Goal: Task Accomplishment & Management: Use online tool/utility

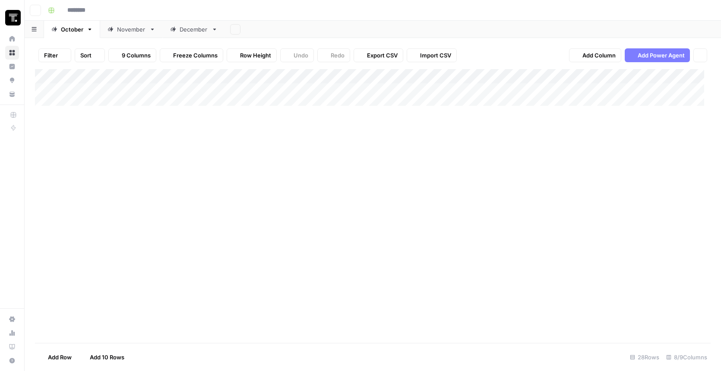
type input "**********"
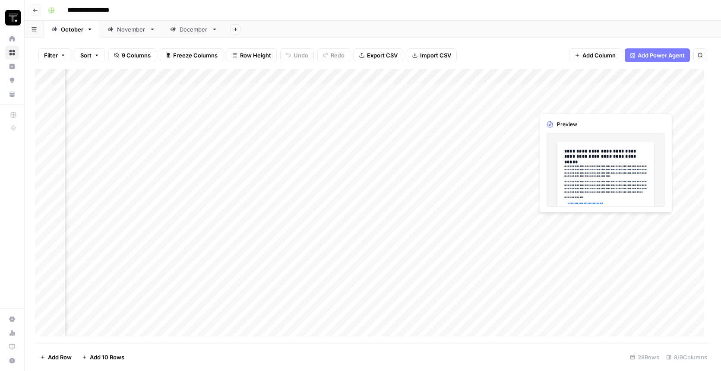
click at [621, 104] on div "Add Column" at bounding box center [372, 206] width 675 height 274
click at [628, 99] on div "Add Column" at bounding box center [372, 206] width 675 height 274
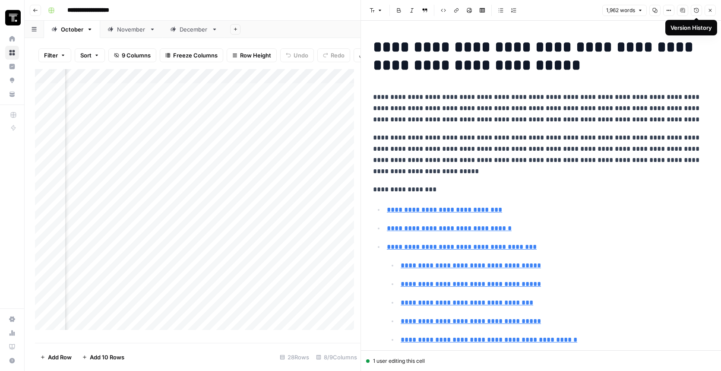
click at [698, 12] on icon "button" at bounding box center [695, 10] width 5 height 5
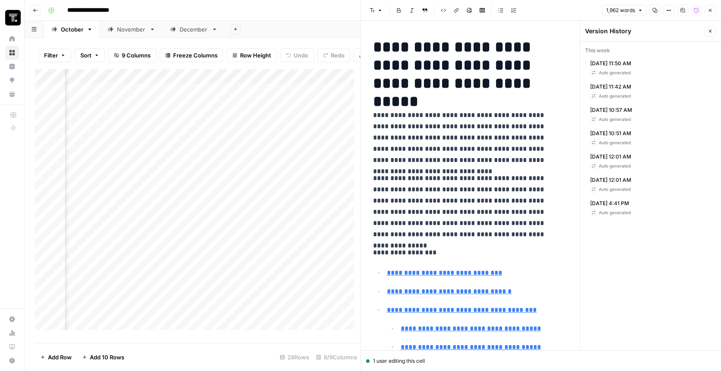
click at [652, 71] on div "[DATE] 11:50 AM Auto generated" at bounding box center [650, 67] width 131 height 23
click at [654, 88] on div "[DATE] 11:42 AM Auto generated Restore" at bounding box center [650, 90] width 131 height 23
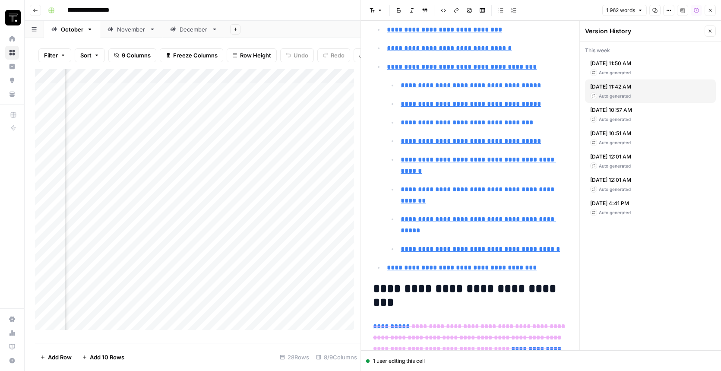
type input "[URL][DOMAIN_NAME]"
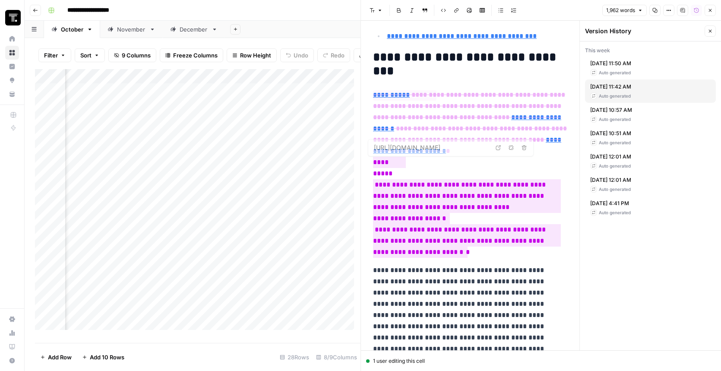
scroll to position [511, 0]
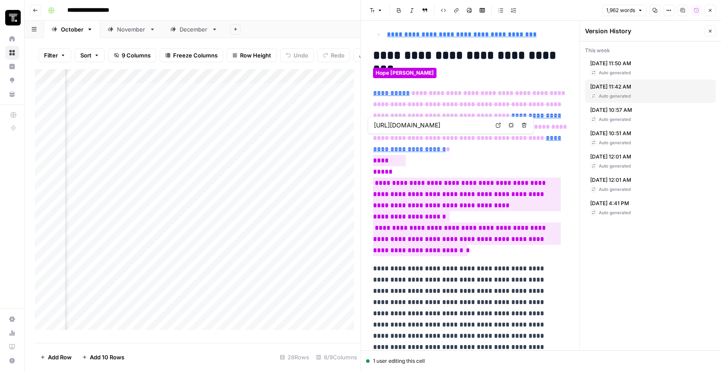
type input "[URL][DOMAIN_NAME]"
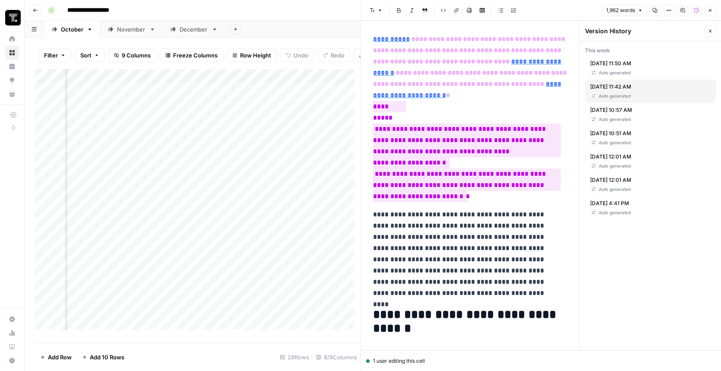
scroll to position [567, 0]
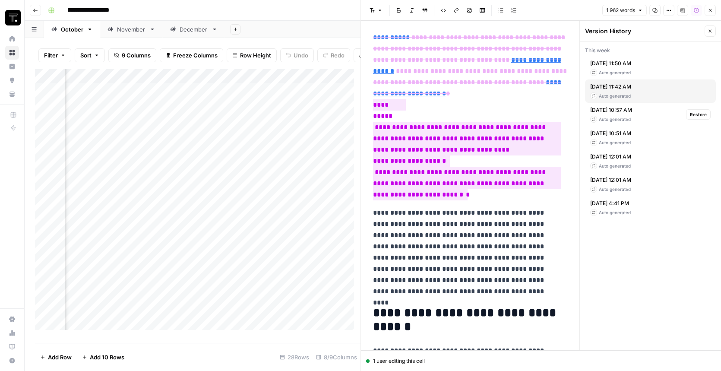
click at [653, 116] on div "[DATE] 10:57 AM Auto generated Restore" at bounding box center [650, 114] width 131 height 23
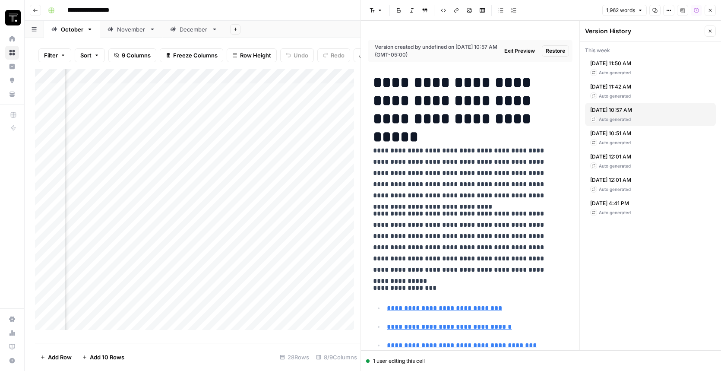
scroll to position [83, 0]
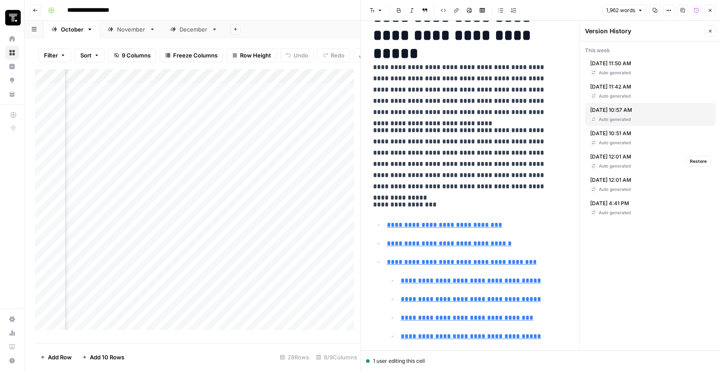
click at [631, 158] on span "[DATE] 12:01 AM" at bounding box center [610, 157] width 41 height 8
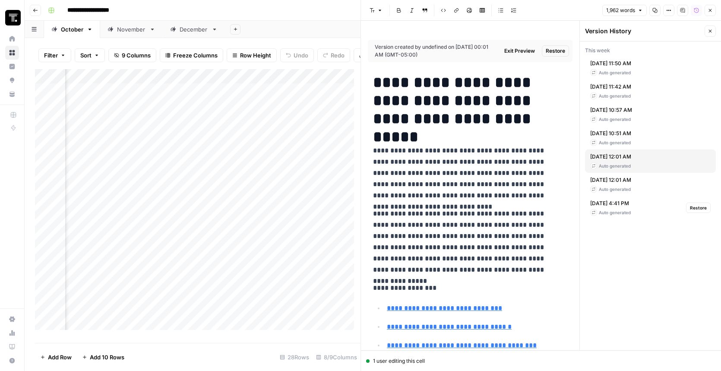
click at [654, 204] on div "[DATE] 4:41 PM Auto generated Restore" at bounding box center [650, 207] width 131 height 23
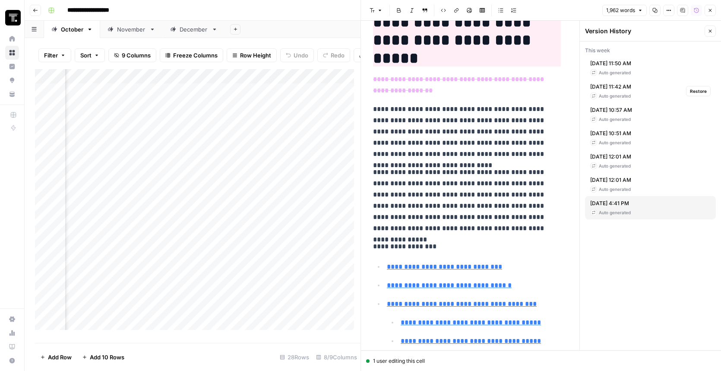
scroll to position [79, 0]
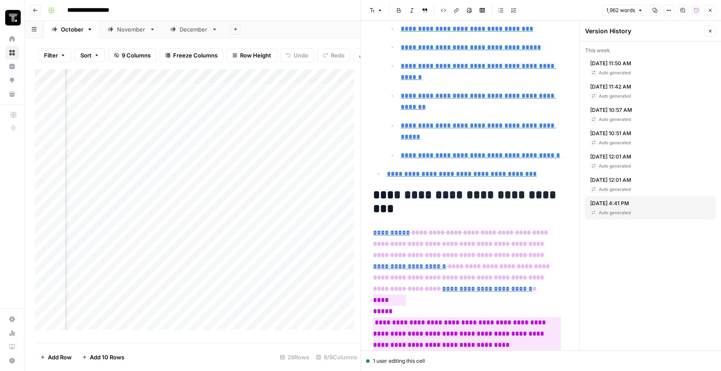
type input "[URL][DOMAIN_NAME]"
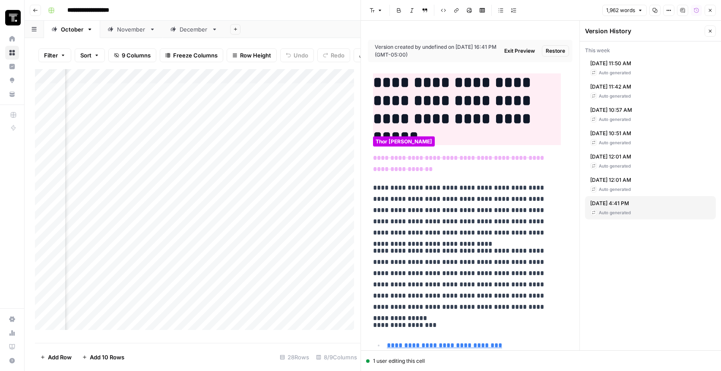
scroll to position [0, 0]
click at [618, 181] on span "[DATE] 12:01 AM" at bounding box center [610, 180] width 41 height 8
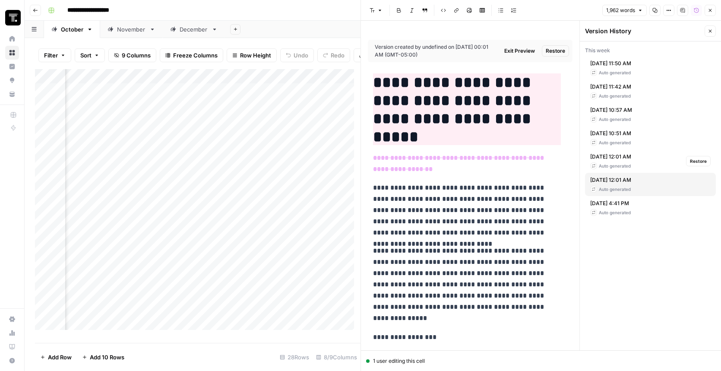
click at [622, 159] on span "[DATE] 12:01 AM" at bounding box center [610, 157] width 41 height 8
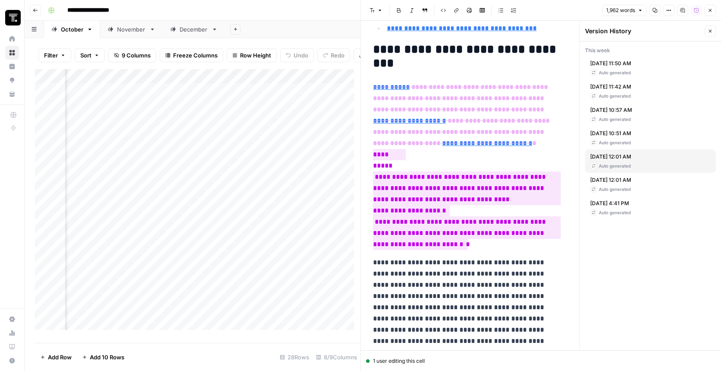
scroll to position [519, 0]
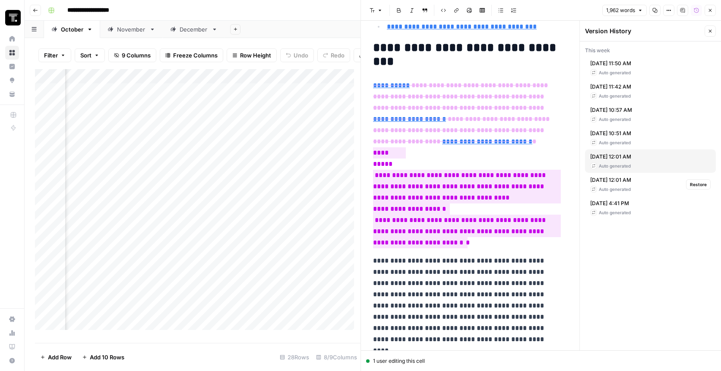
click at [631, 181] on span "[DATE] 12:01 AM" at bounding box center [610, 180] width 41 height 8
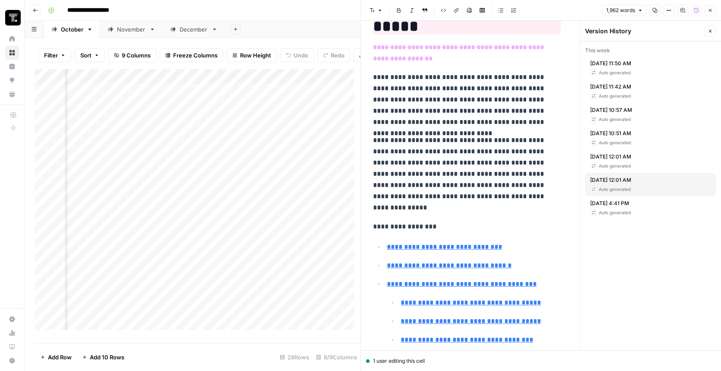
scroll to position [110, 0]
click at [631, 164] on div "Auto generated" at bounding box center [610, 165] width 41 height 7
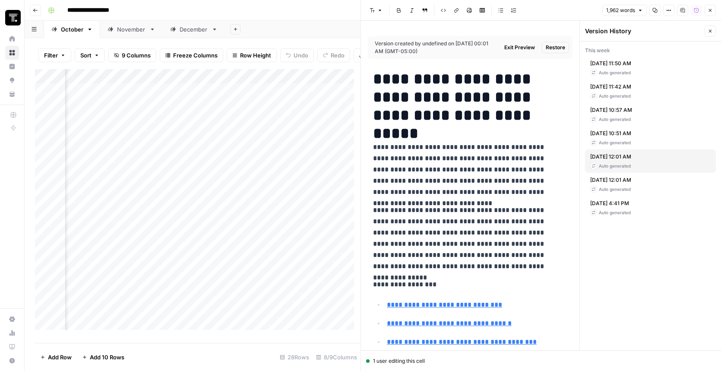
scroll to position [5, 0]
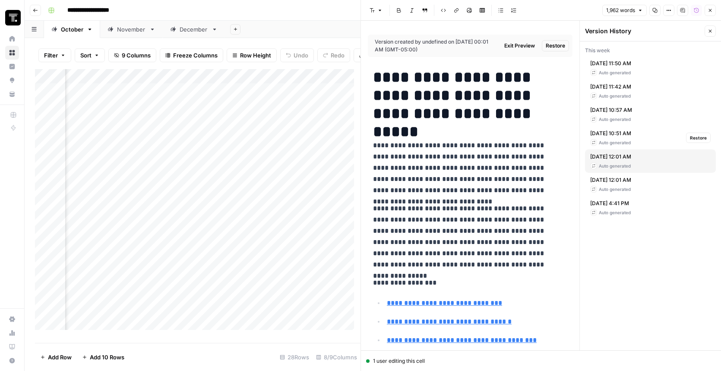
click at [645, 137] on div "[DATE] 10:51 AM Auto generated Restore" at bounding box center [650, 137] width 131 height 23
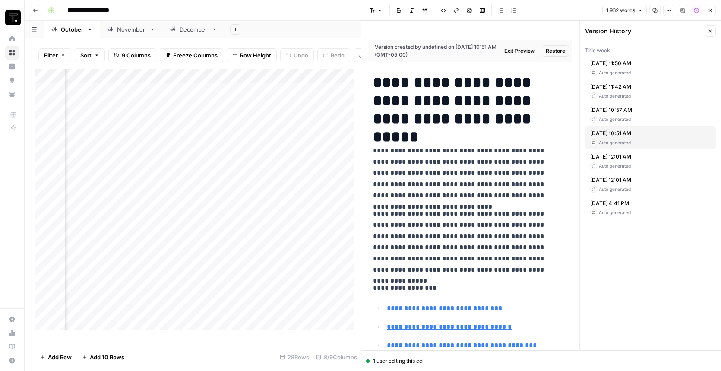
scroll to position [2, 0]
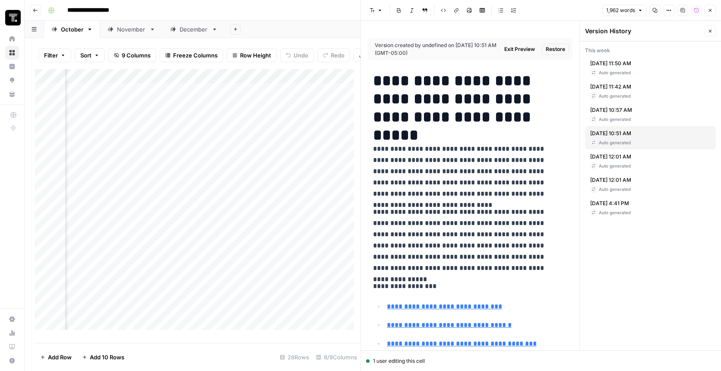
click at [631, 67] on div "[DATE] 11:50 AM Auto generated" at bounding box center [610, 68] width 41 height 16
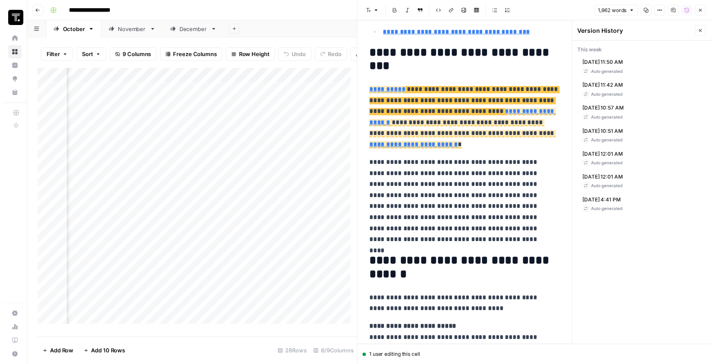
scroll to position [480, 0]
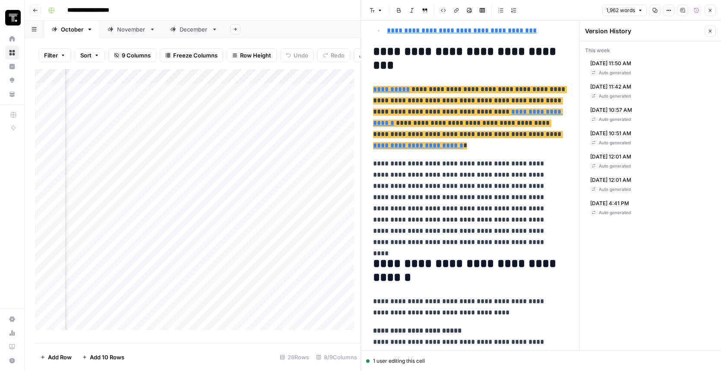
click at [459, 100] on span "**********" at bounding box center [470, 101] width 194 height 30
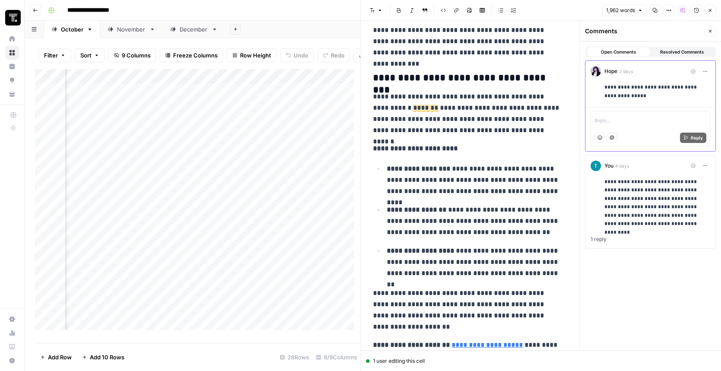
scroll to position [1791, 0]
click at [430, 105] on span "*******" at bounding box center [425, 108] width 25 height 7
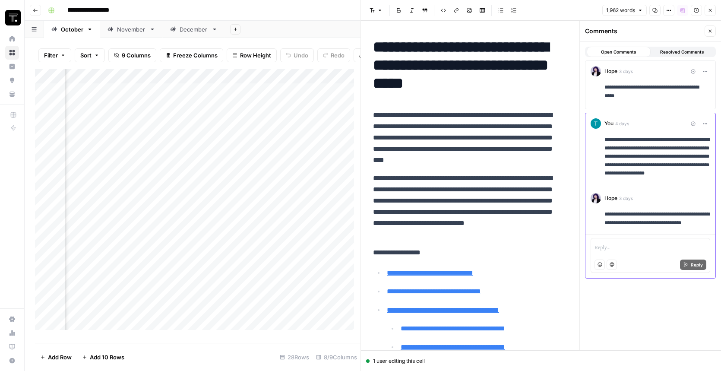
click at [712, 30] on button "Close" at bounding box center [709, 30] width 11 height 11
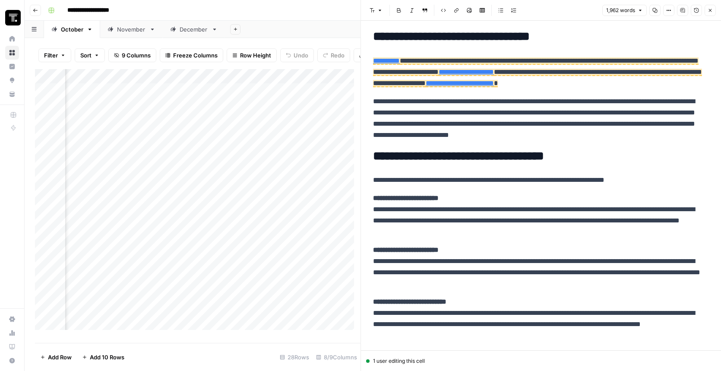
scroll to position [410, 0]
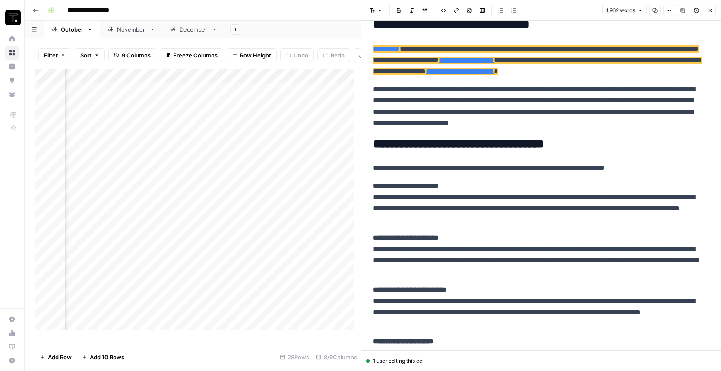
click at [479, 67] on span "**********" at bounding box center [537, 66] width 329 height 19
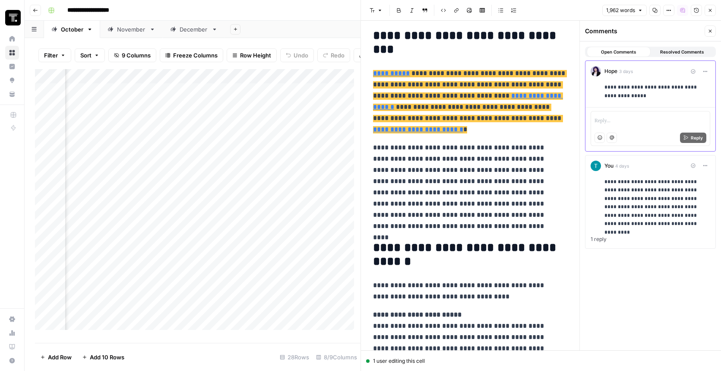
scroll to position [498, 0]
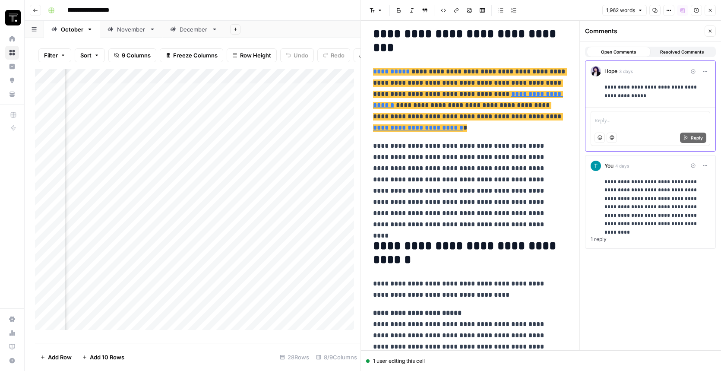
click at [697, 50] on span "Resolved Comments" at bounding box center [682, 51] width 44 height 7
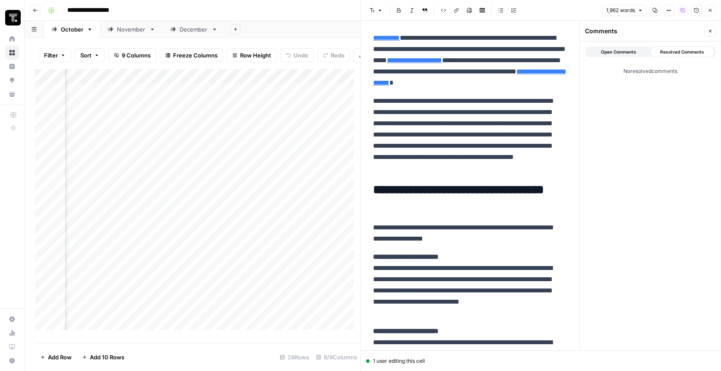
click at [631, 52] on span "Open Comments" at bounding box center [618, 51] width 35 height 7
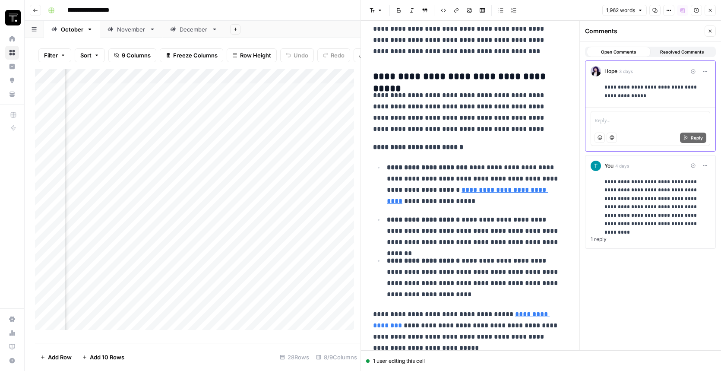
scroll to position [2, 356]
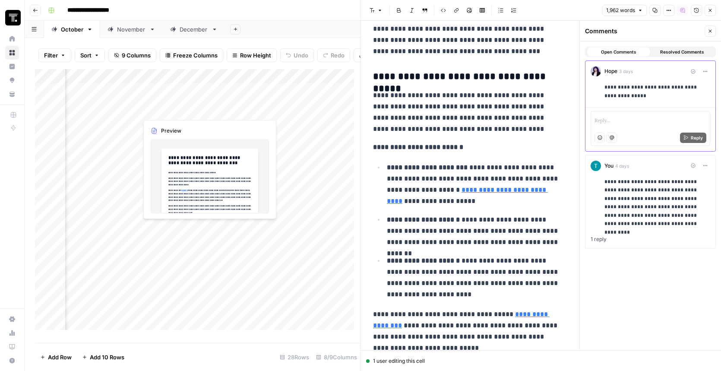
click at [192, 110] on div "Add Column" at bounding box center [197, 202] width 325 height 267
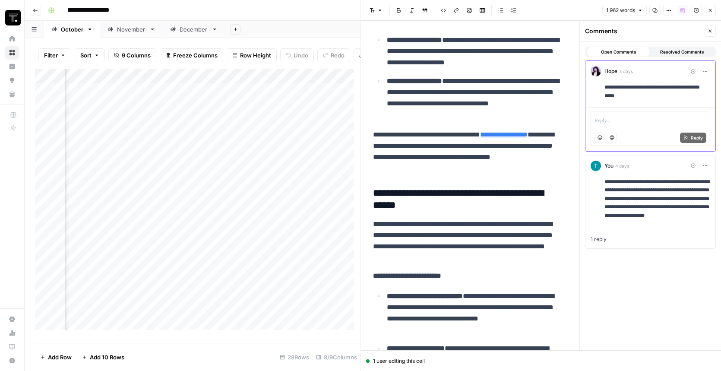
click at [709, 30] on icon "button" at bounding box center [709, 30] width 5 height 5
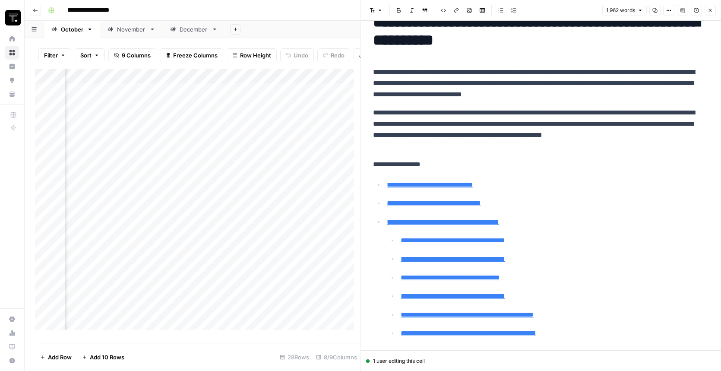
scroll to position [0, 0]
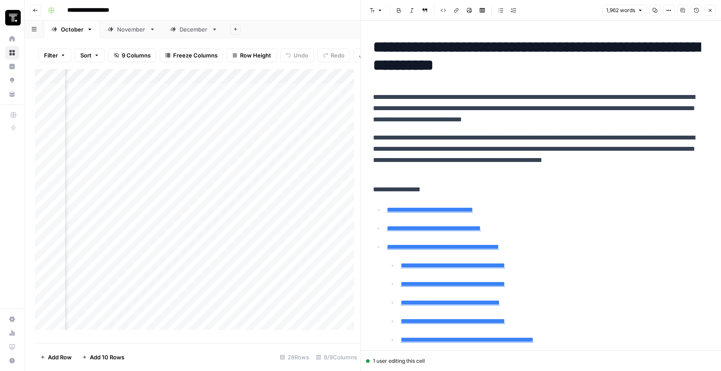
click at [695, 10] on icon "button" at bounding box center [695, 10] width 5 height 5
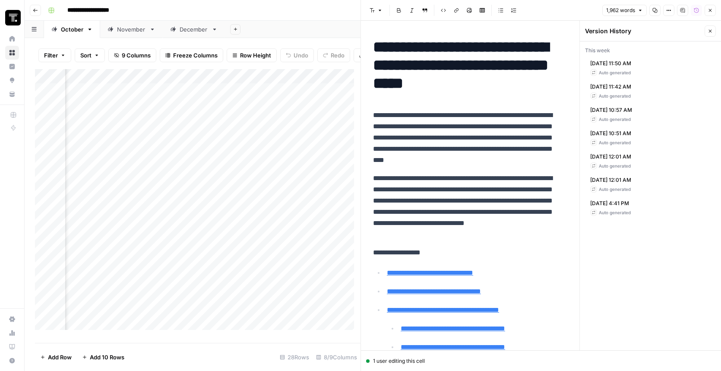
scroll to position [2, 0]
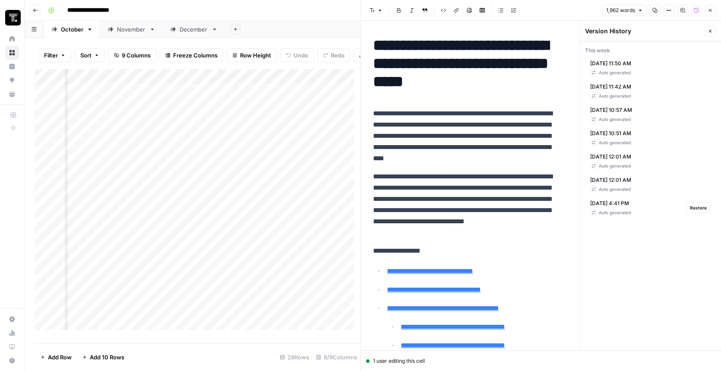
click at [643, 210] on div "[DATE] 4:41 PM Auto generated Restore" at bounding box center [650, 207] width 131 height 23
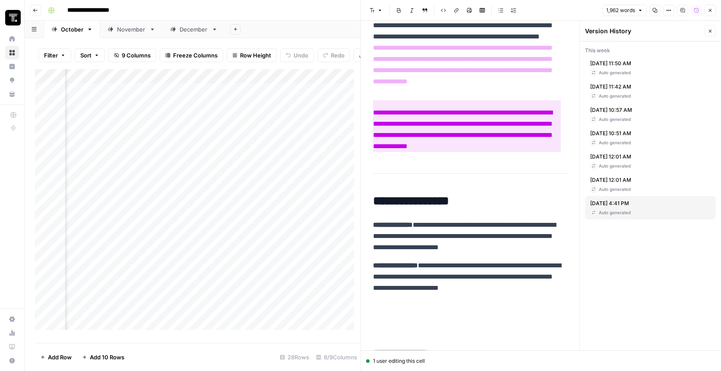
scroll to position [4429, 0]
click at [713, 31] on button "Close" at bounding box center [709, 30] width 11 height 11
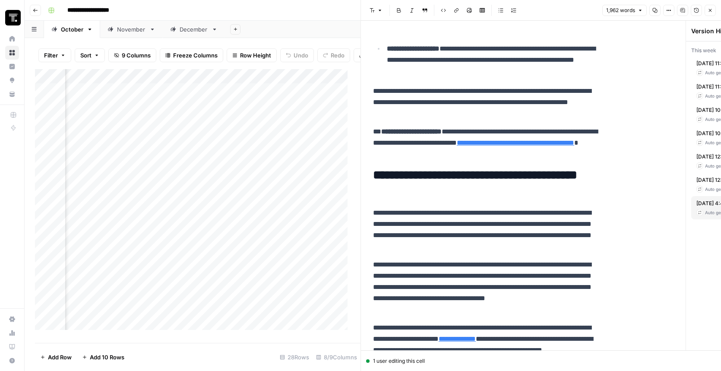
scroll to position [3158, 0]
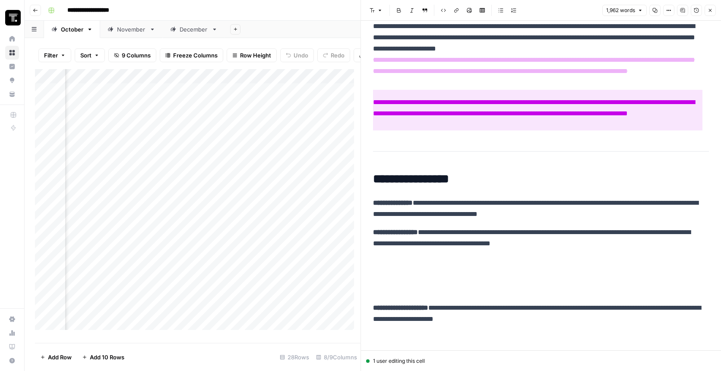
click at [714, 10] on button "Close" at bounding box center [709, 10] width 11 height 11
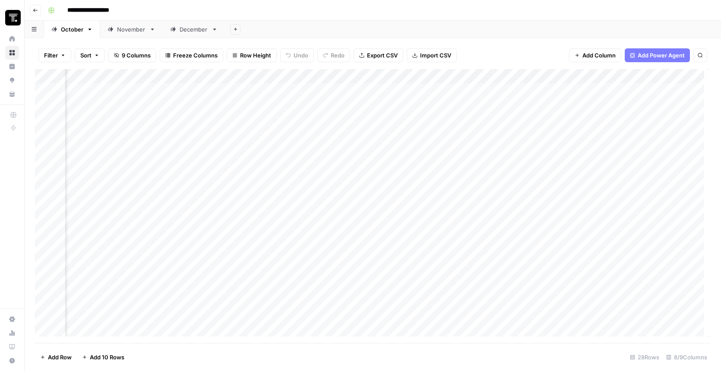
click at [351, 102] on div "Add Column" at bounding box center [372, 206] width 675 height 274
click at [362, 102] on div "Add Column" at bounding box center [372, 206] width 675 height 274
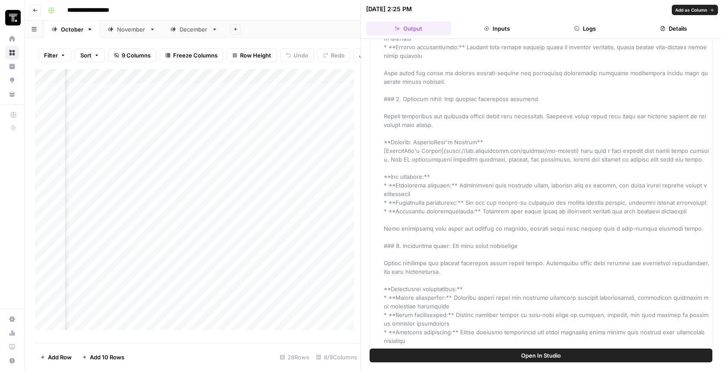
scroll to position [1769, 0]
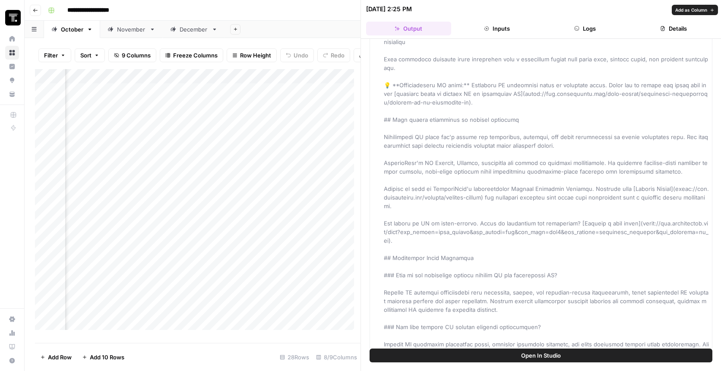
click at [581, 30] on button "Logs" at bounding box center [584, 29] width 85 height 14
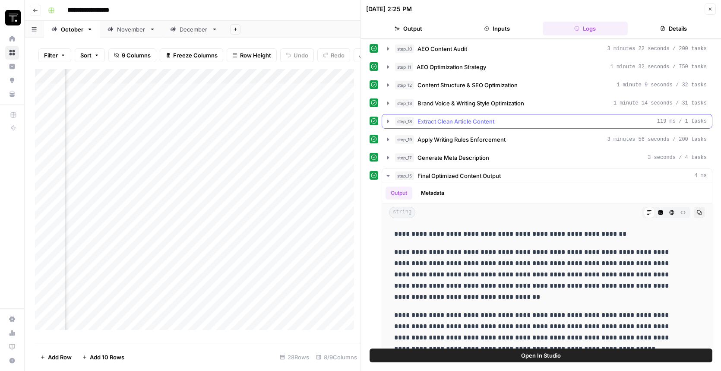
scroll to position [0, 0]
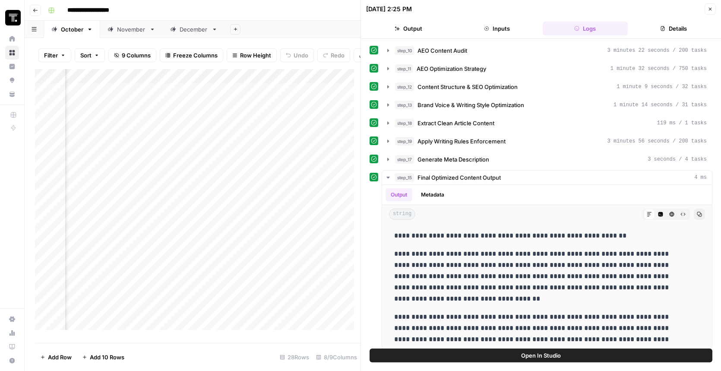
click at [428, 28] on button "Output" at bounding box center [408, 29] width 85 height 14
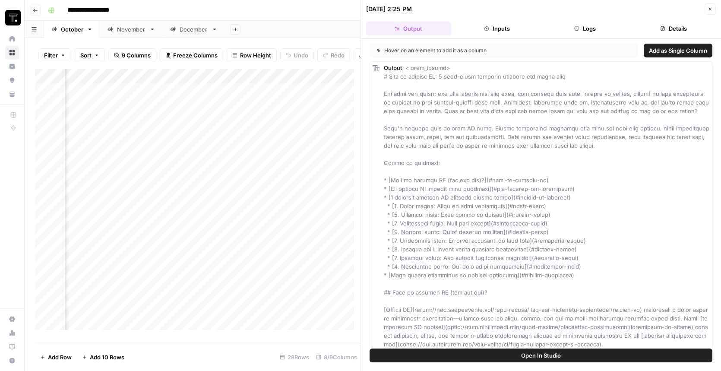
click at [709, 13] on button "Close" at bounding box center [709, 8] width 11 height 11
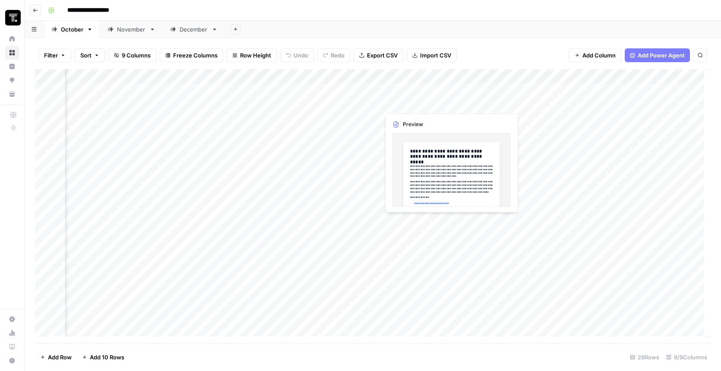
click at [413, 105] on div "Add Column" at bounding box center [372, 206] width 675 height 274
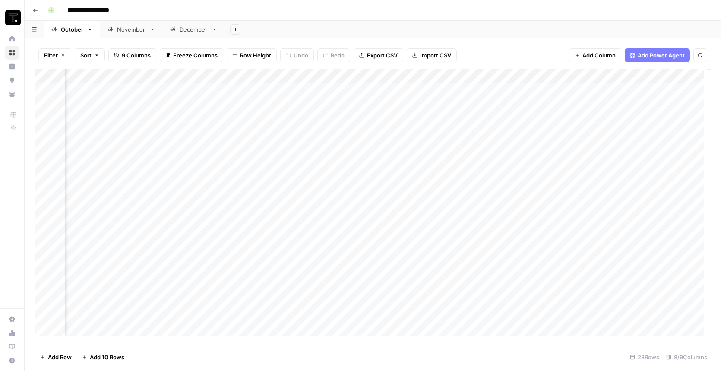
click at [416, 104] on div "Add Column" at bounding box center [372, 206] width 675 height 274
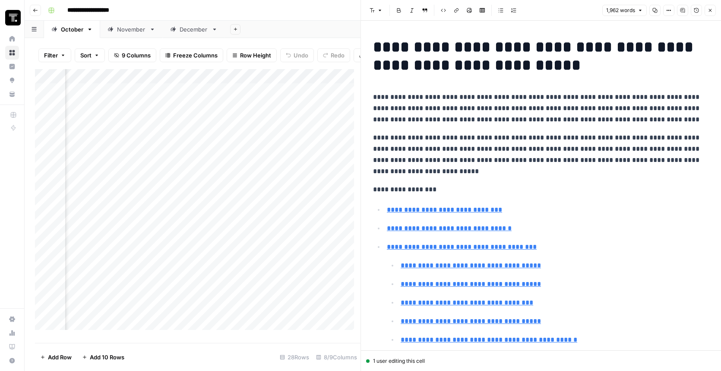
scroll to position [2, 639]
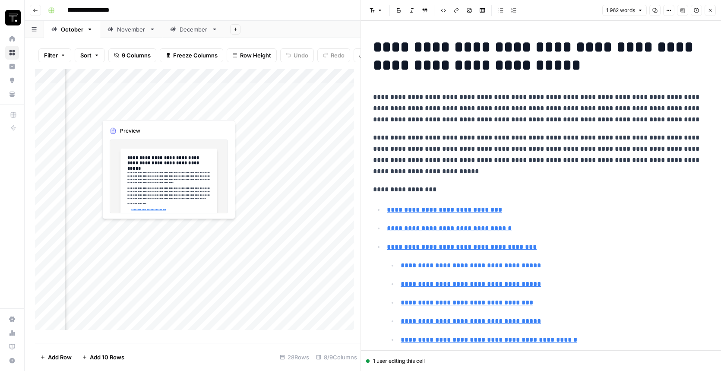
click at [130, 109] on div "Add Column" at bounding box center [197, 202] width 325 height 267
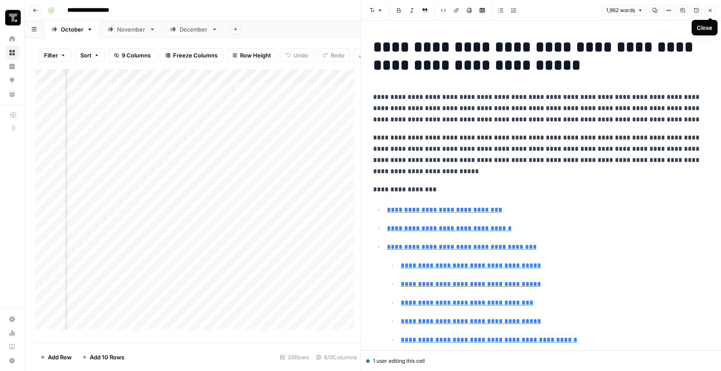
click at [708, 9] on icon "button" at bounding box center [709, 10] width 5 height 5
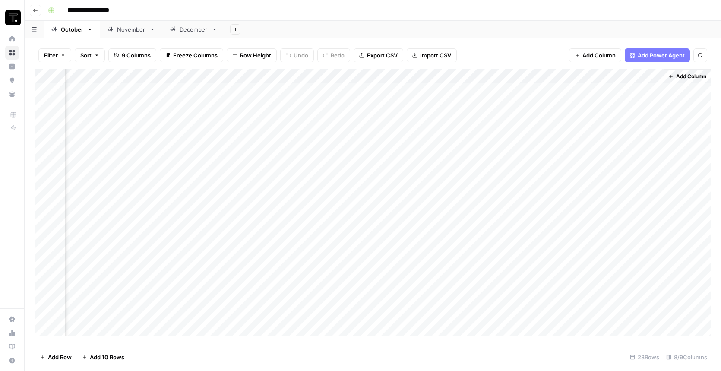
scroll to position [2, 397]
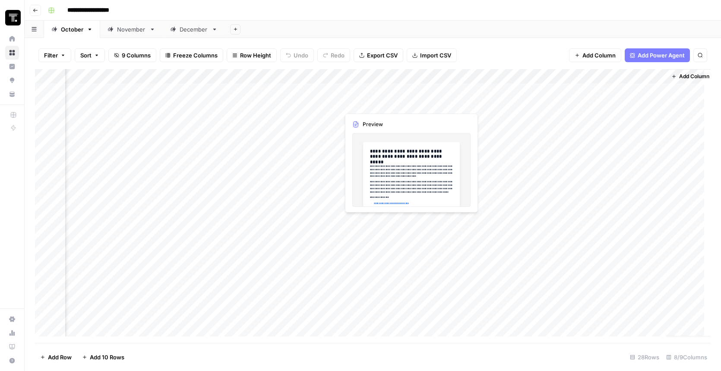
click at [381, 101] on div "Add Column" at bounding box center [372, 206] width 675 height 274
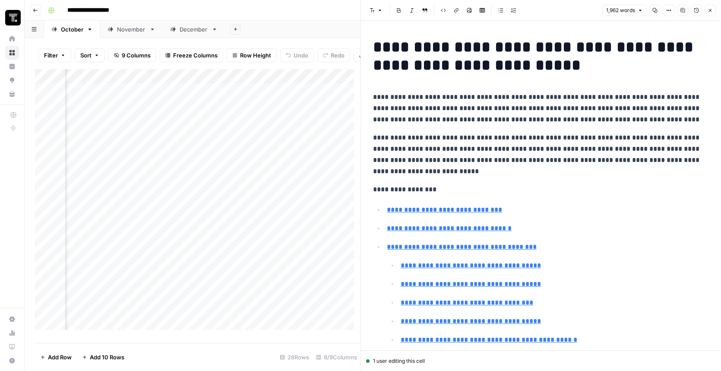
click at [681, 8] on icon "button" at bounding box center [682, 10] width 4 height 4
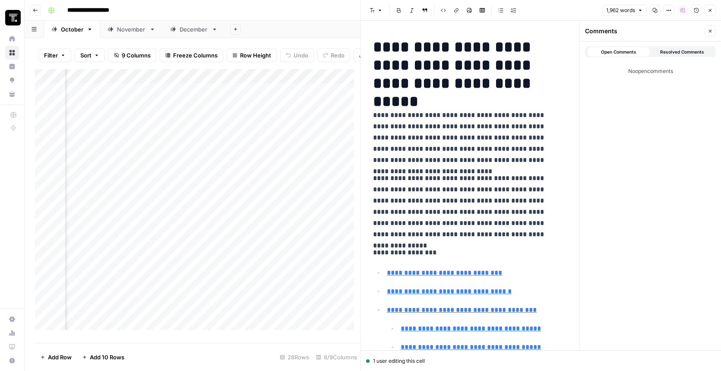
scroll to position [2, 613]
click at [687, 52] on span "Resolved Comments" at bounding box center [682, 51] width 44 height 7
click at [613, 54] on span "Open Comments" at bounding box center [618, 51] width 35 height 7
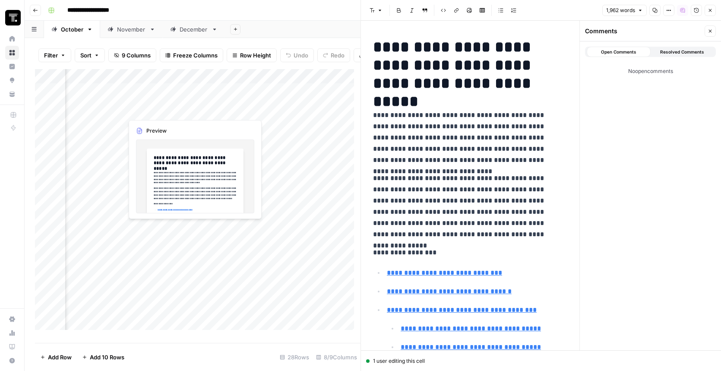
click at [156, 108] on div "Add Column" at bounding box center [197, 202] width 325 height 267
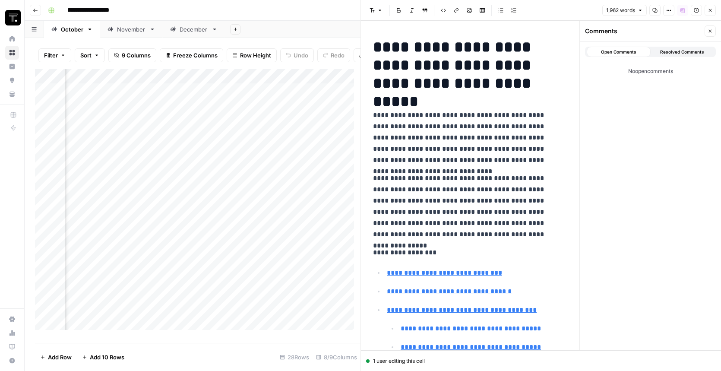
click at [178, 93] on div "Add Column" at bounding box center [197, 202] width 325 height 267
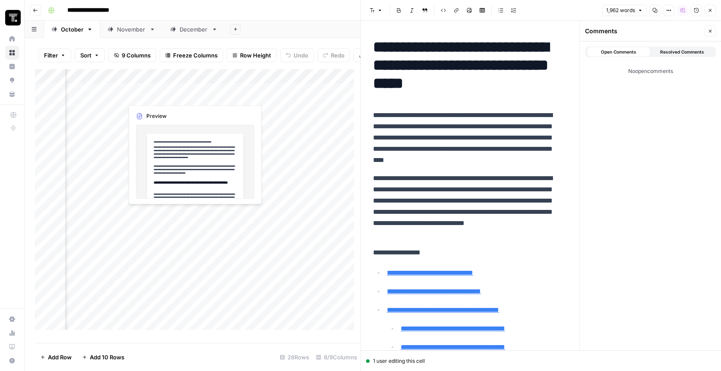
click at [169, 94] on div "Add Column" at bounding box center [197, 202] width 325 height 267
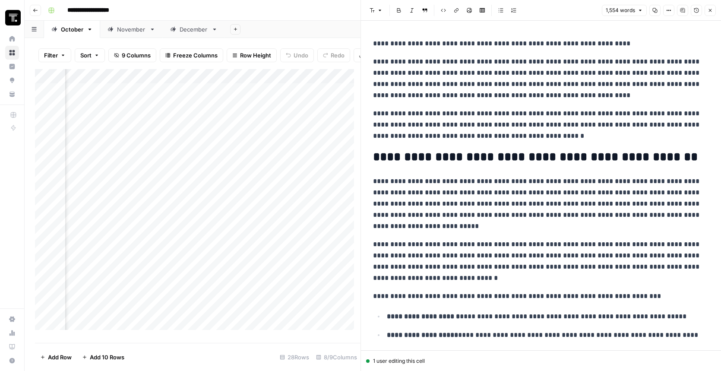
click at [684, 10] on icon "button" at bounding box center [682, 10] width 4 height 4
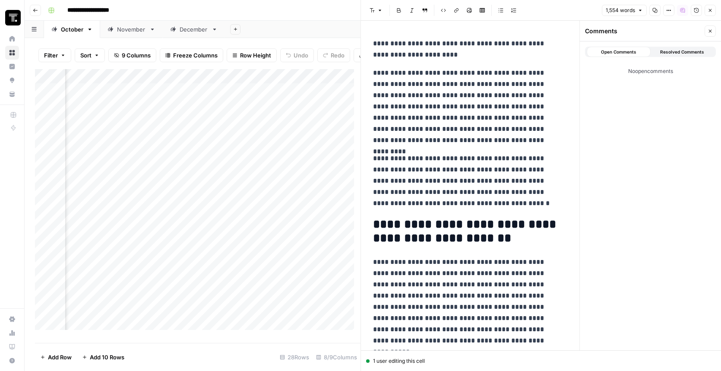
click at [713, 32] on button "Close" at bounding box center [709, 30] width 11 height 11
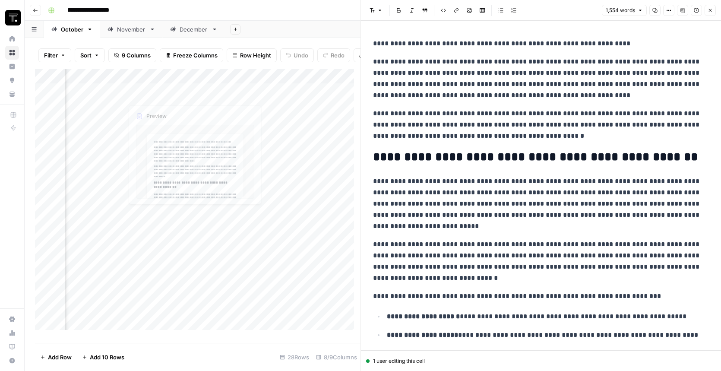
click at [157, 108] on div "Add Column" at bounding box center [197, 202] width 325 height 267
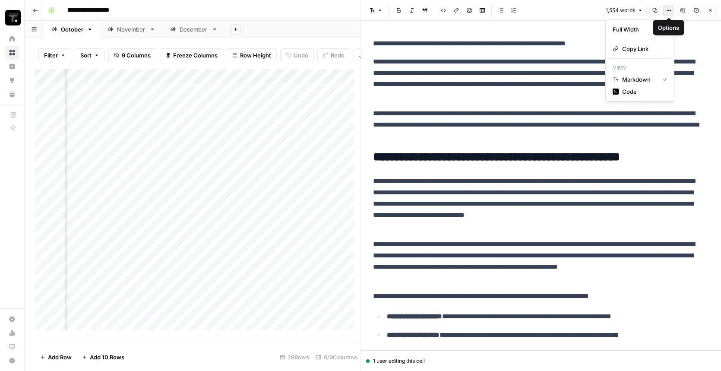
click at [672, 11] on button "Options" at bounding box center [668, 10] width 11 height 11
click at [671, 11] on button "Options" at bounding box center [668, 10] width 11 height 11
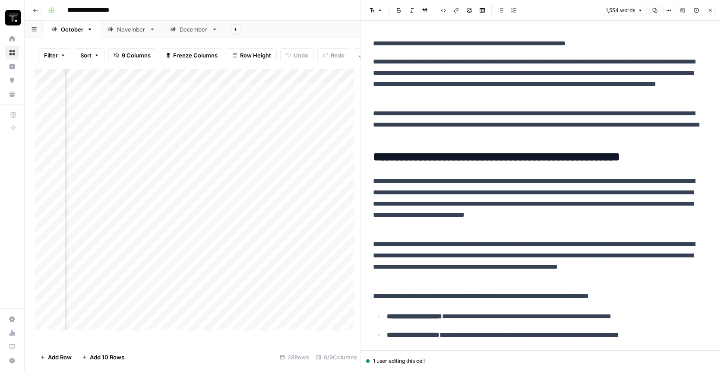
click at [694, 10] on icon "button" at bounding box center [695, 10] width 5 height 5
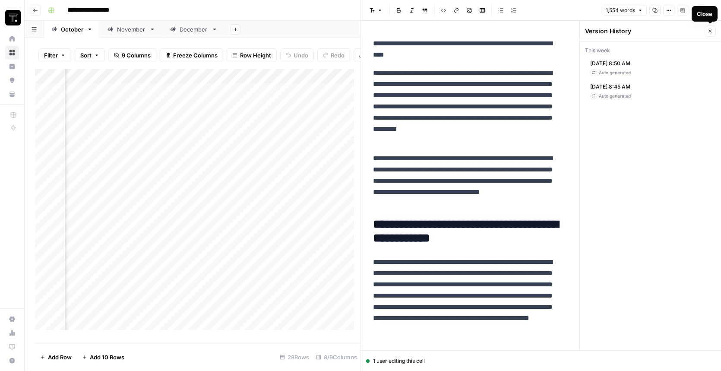
click at [708, 32] on icon "button" at bounding box center [709, 30] width 5 height 5
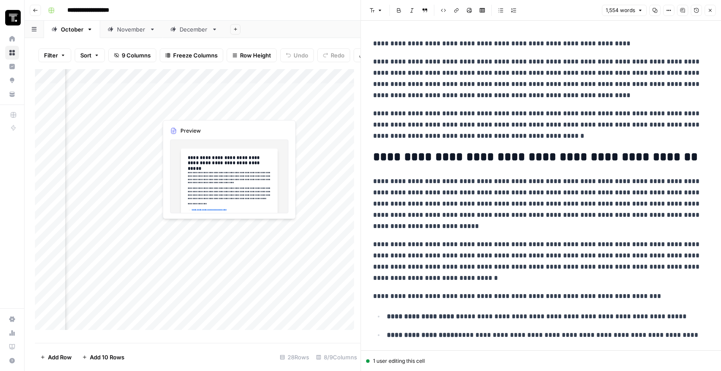
click at [194, 110] on div "Add Column" at bounding box center [197, 202] width 325 height 267
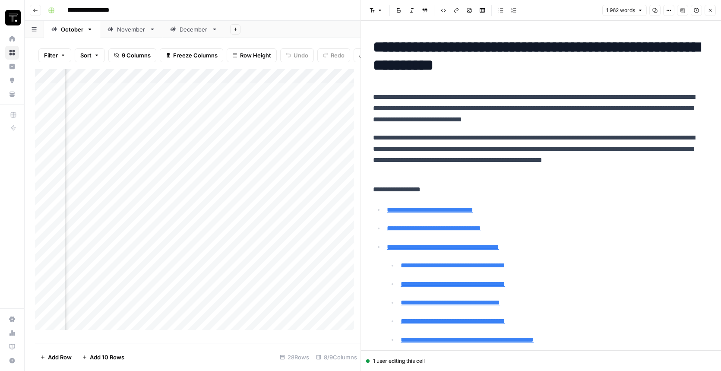
click at [694, 11] on icon "button" at bounding box center [695, 10] width 5 height 5
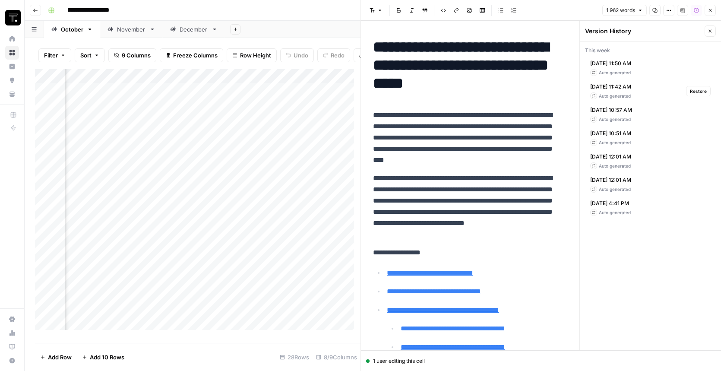
click at [655, 82] on div "[DATE] 11:42 AM Auto generated Restore" at bounding box center [650, 90] width 131 height 23
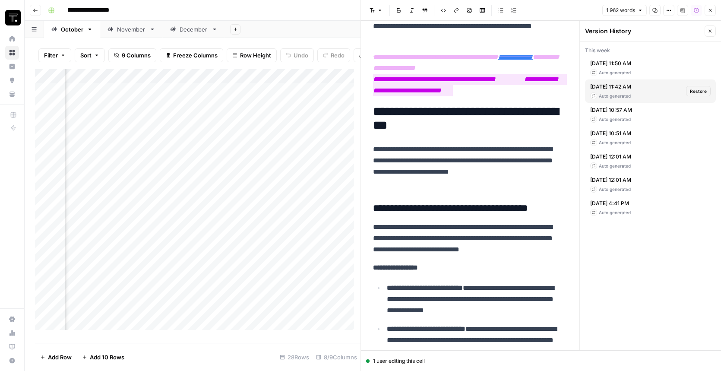
scroll to position [1188, 0]
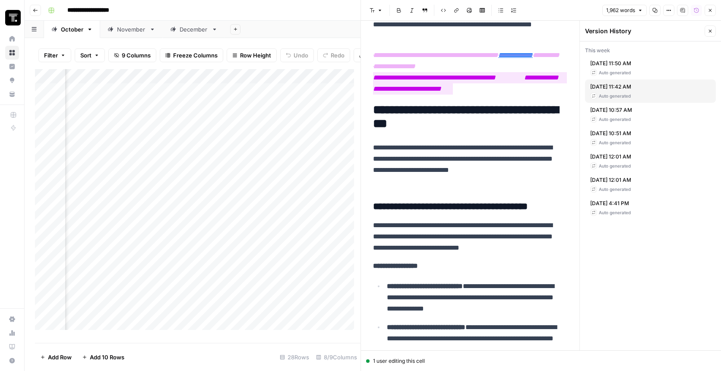
click at [686, 9] on button "Comments" at bounding box center [682, 10] width 11 height 11
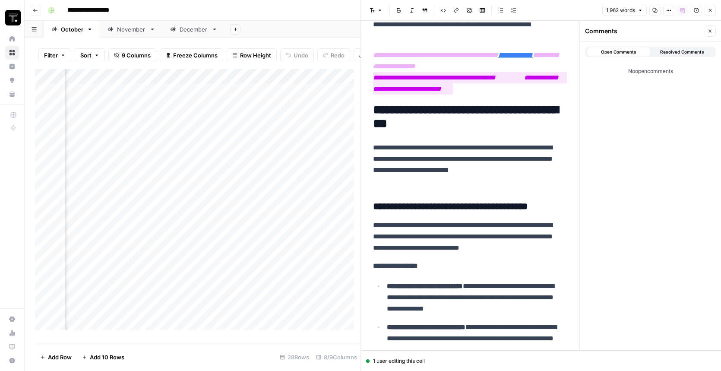
click at [711, 34] on button "Close" at bounding box center [709, 30] width 11 height 11
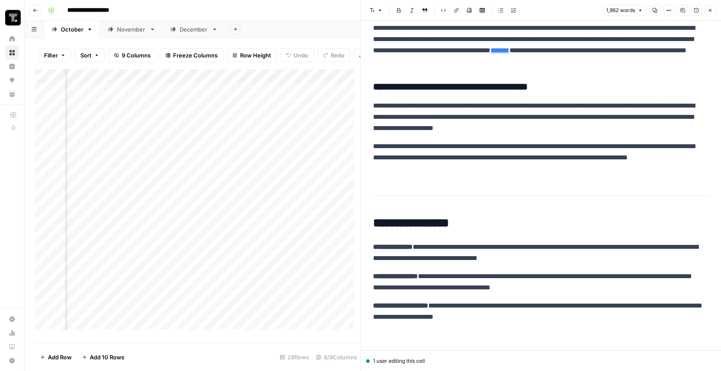
scroll to position [3035, 0]
click at [693, 11] on button "Version History" at bounding box center [695, 10] width 11 height 11
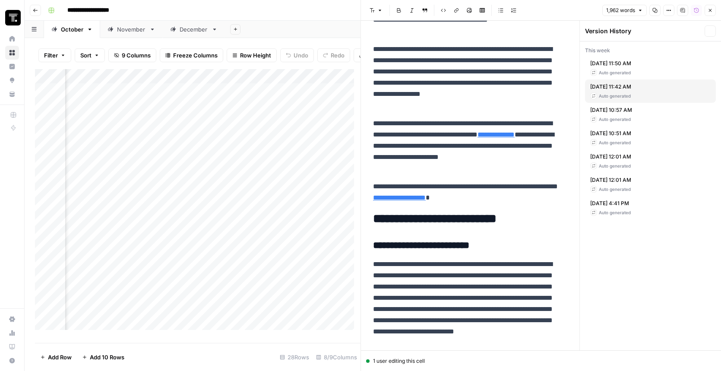
scroll to position [4261, 0]
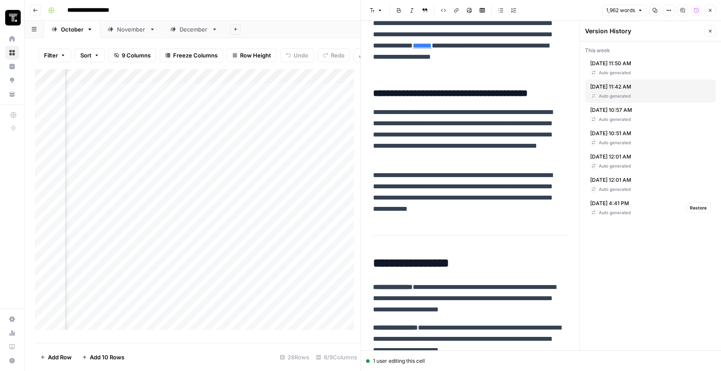
click at [627, 204] on span "[DATE] 4:41 PM" at bounding box center [610, 203] width 41 height 8
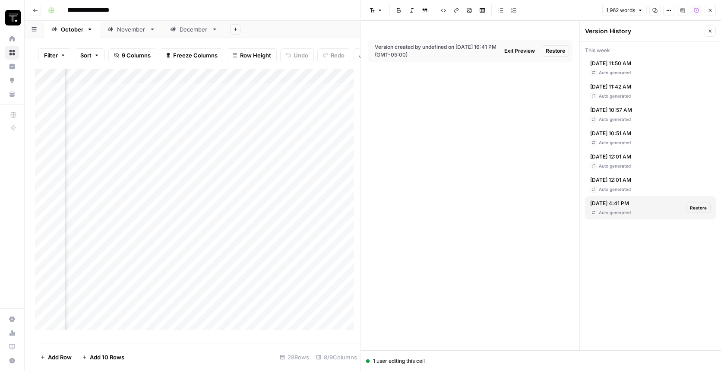
scroll to position [0, 0]
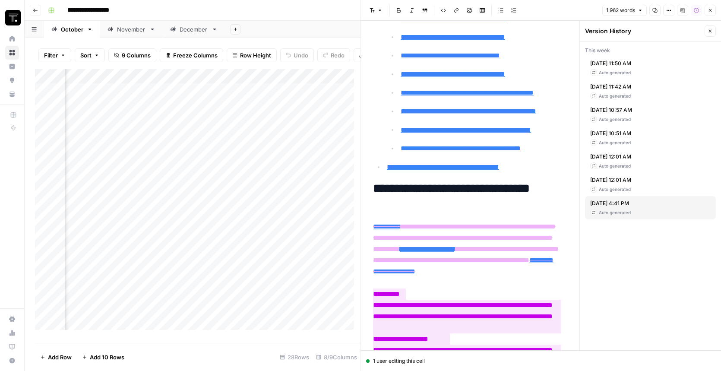
type input "[URL][DOMAIN_NAME]"
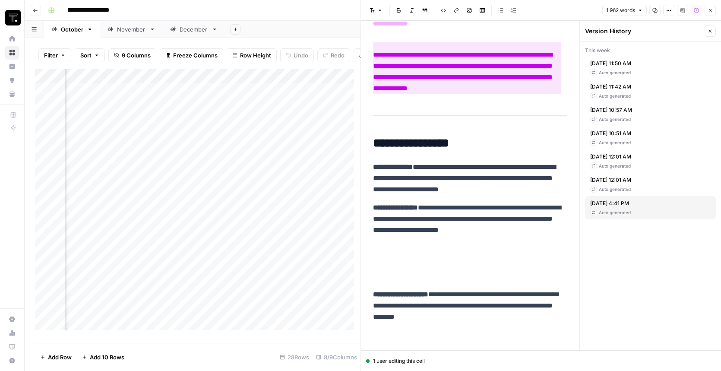
scroll to position [4510, 0]
click at [682, 10] on icon "button" at bounding box center [682, 10] width 4 height 4
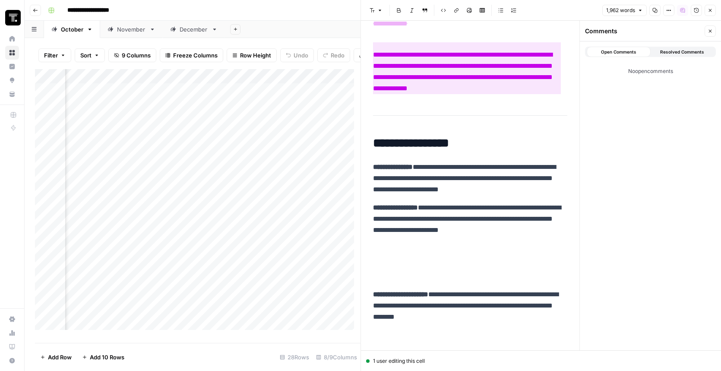
click at [713, 31] on button "Close" at bounding box center [709, 30] width 11 height 11
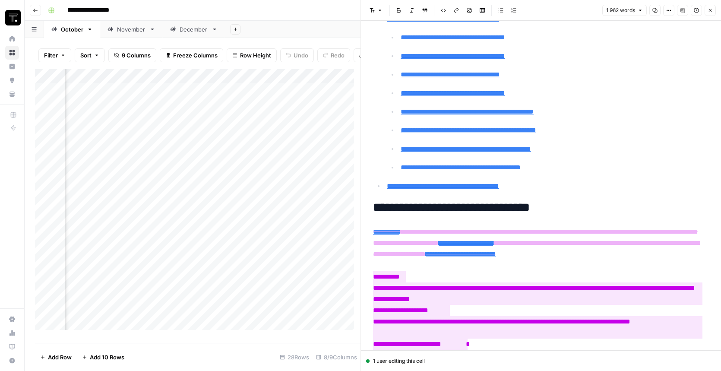
scroll to position [0, 0]
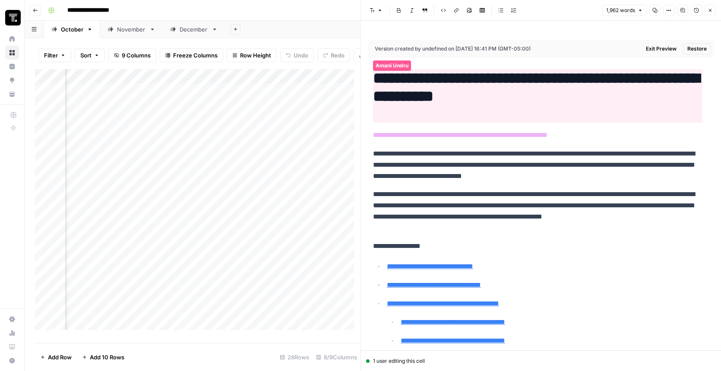
click at [423, 81] on h1 "**********" at bounding box center [537, 87] width 329 height 36
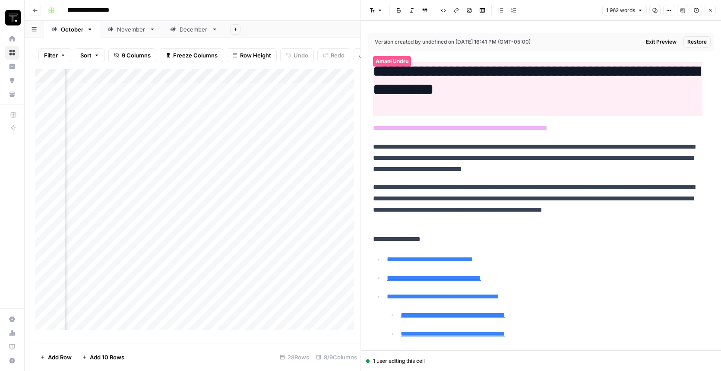
scroll to position [10, 0]
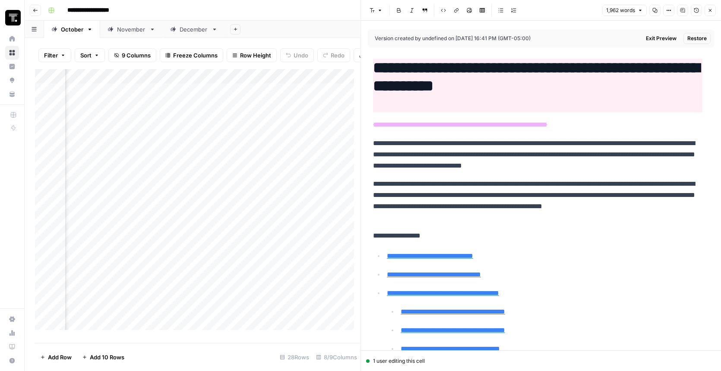
click at [657, 38] on span "Exit Preview" at bounding box center [661, 39] width 31 height 8
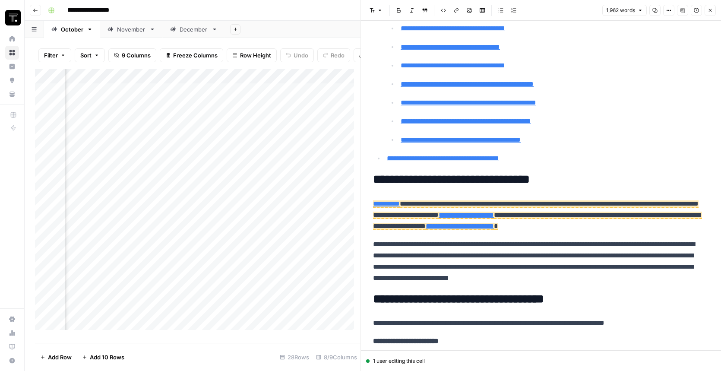
scroll to position [0, 0]
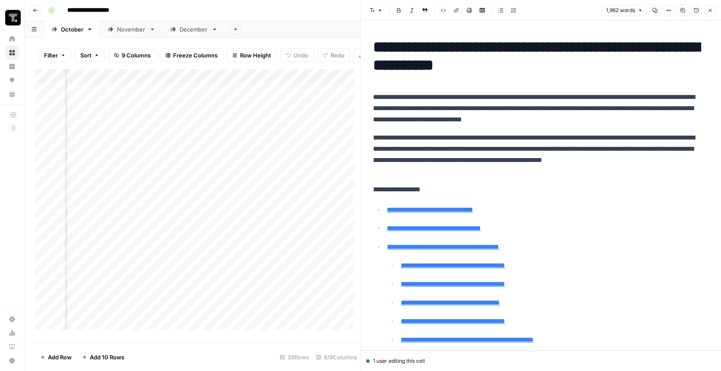
click at [667, 11] on icon "button" at bounding box center [668, 10] width 5 height 5
click at [668, 12] on icon "button" at bounding box center [668, 10] width 5 height 5
click at [654, 10] on icon "button" at bounding box center [654, 10] width 5 height 5
click at [706, 337] on icon "close" at bounding box center [709, 336] width 6 height 7
click at [641, 9] on icon "button" at bounding box center [639, 10] width 5 height 5
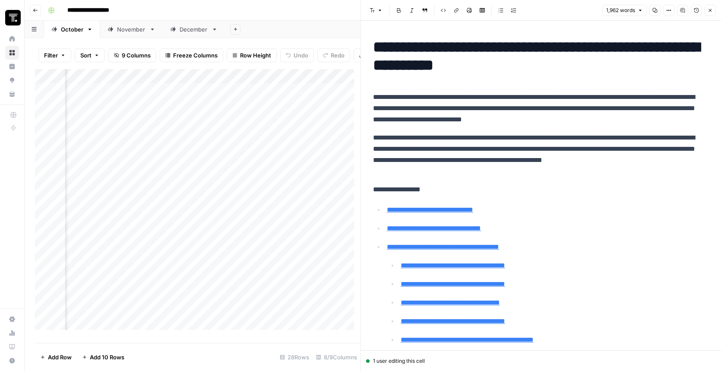
click at [589, 97] on p "**********" at bounding box center [537, 108] width 329 height 34
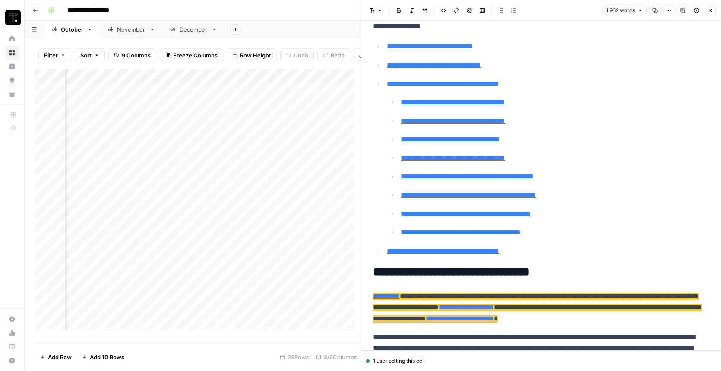
click at [466, 299] on span "**********" at bounding box center [535, 302] width 325 height 19
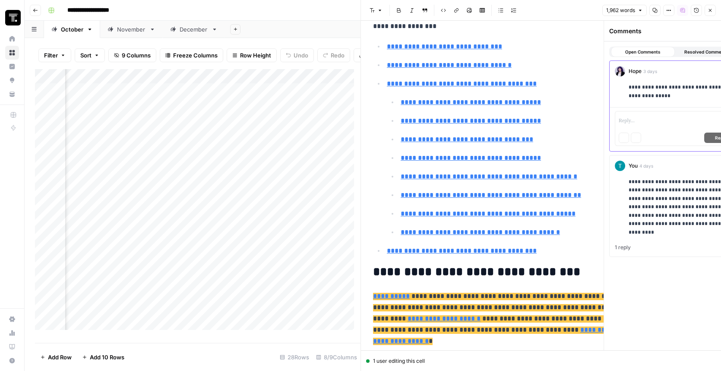
scroll to position [226, 0]
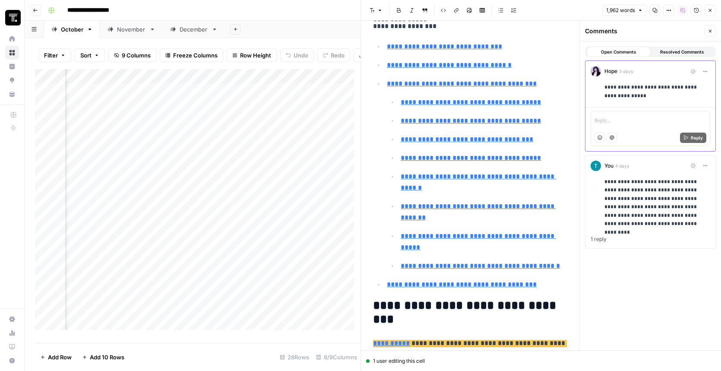
click at [708, 34] on button "Close" at bounding box center [709, 30] width 11 height 11
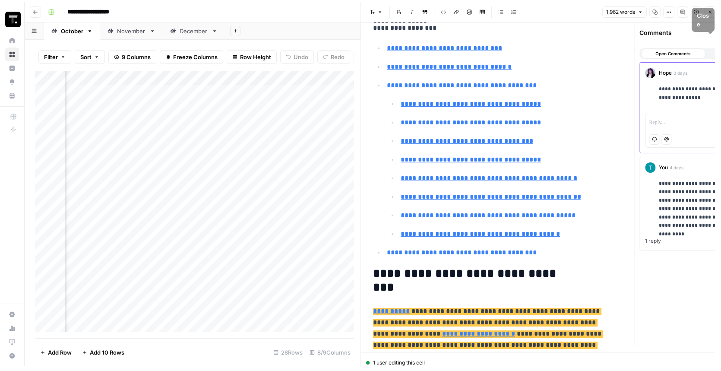
scroll to position [163, 0]
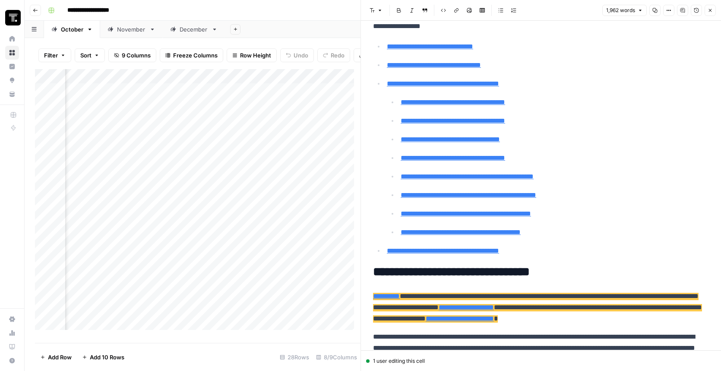
click at [682, 8] on icon "button" at bounding box center [682, 10] width 4 height 4
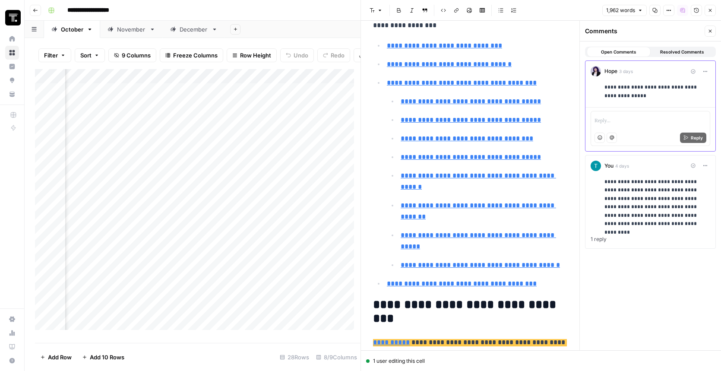
scroll to position [227, 0]
type input "#sales-teams"
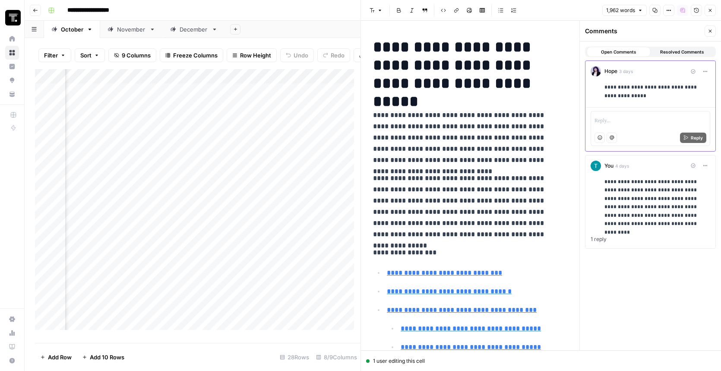
click at [703, 69] on icon "button" at bounding box center [705, 71] width 5 height 5
click at [637, 66] on div "Hope 3 days Resolve Thread Options" at bounding box center [657, 71] width 106 height 10
click at [707, 33] on icon "button" at bounding box center [709, 30] width 5 height 5
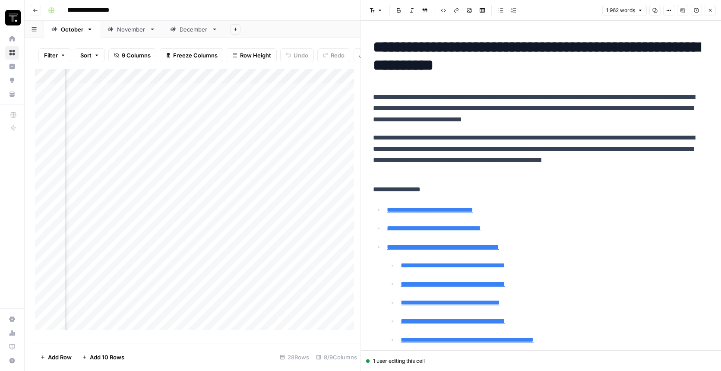
type input "#operations-teams"
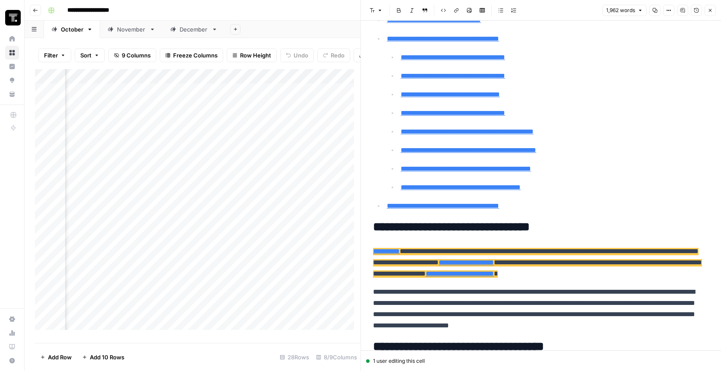
type input "#support-teams"
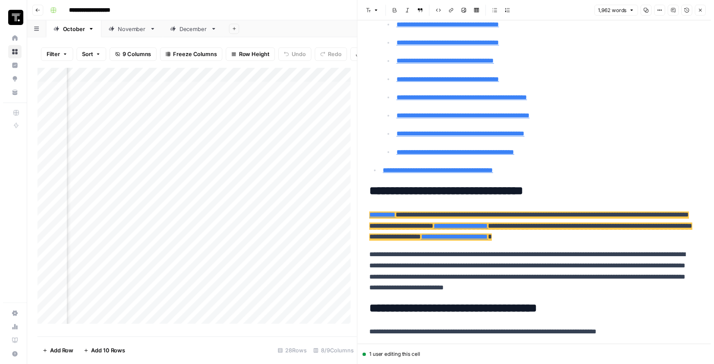
scroll to position [244, 0]
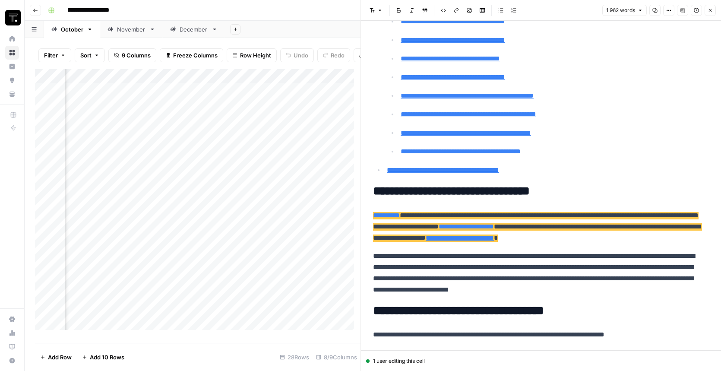
click at [462, 226] on span "**********" at bounding box center [535, 221] width 325 height 19
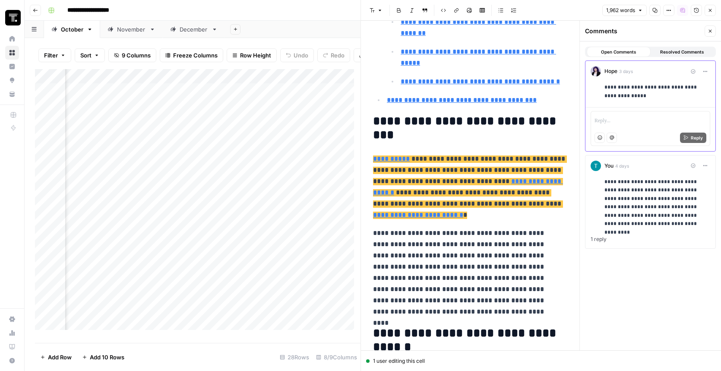
scroll to position [410, 0]
drag, startPoint x: 411, startPoint y: 123, endPoint x: 376, endPoint y: 112, distance: 36.4
click at [376, 115] on h2 "**********" at bounding box center [467, 129] width 188 height 28
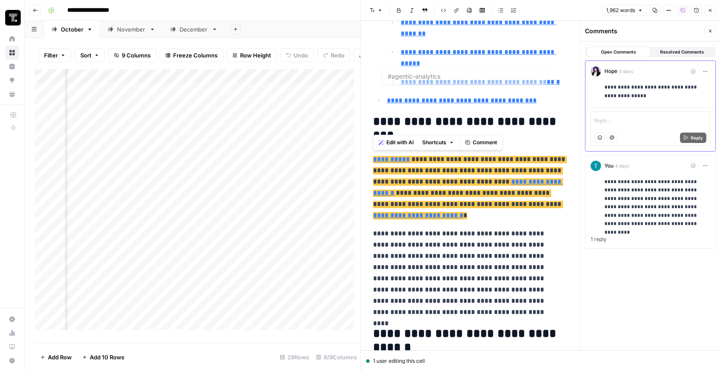
type input "#operations-teams"
copy h2 "**********"
